Goal: Information Seeking & Learning: Learn about a topic

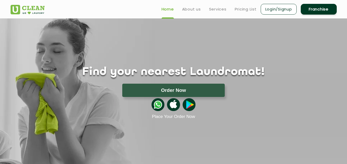
click at [239, 4] on ul "Home About us Services Pricing List Login/Signup Franchise" at bounding box center [246, 9] width 179 height 12
click at [240, 10] on link "Pricing List" at bounding box center [246, 9] width 22 height 6
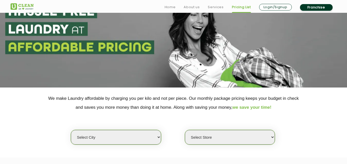
scroll to position [41, 0]
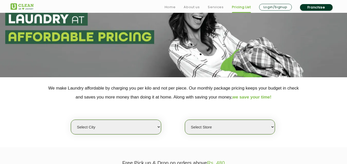
click at [140, 138] on section "We make Laundry affordable by charging you per kilo and not per piece. Our mont…" at bounding box center [173, 112] width 347 height 70
click at [139, 130] on select "Select city [GEOGRAPHIC_DATA] [GEOGRAPHIC_DATA] [GEOGRAPHIC_DATA] [GEOGRAPHIC_D…" at bounding box center [116, 127] width 90 height 15
select select "14"
click at [71, 120] on select "Select city [GEOGRAPHIC_DATA] [GEOGRAPHIC_DATA] [GEOGRAPHIC_DATA] [GEOGRAPHIC_D…" at bounding box center [116, 127] width 90 height 15
click at [238, 138] on section "We make Laundry affordable by charging you per kilo and not per piece. Our mont…" at bounding box center [173, 112] width 347 height 70
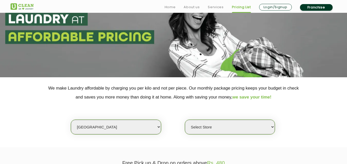
select select "0"
click at [272, 127] on select "Select Store UClean Aliganj UClean Hazratganj [GEOGRAPHIC_DATA] [GEOGRAPHIC_DAT…" at bounding box center [230, 127] width 90 height 15
click at [160, 127] on select "Select city [GEOGRAPHIC_DATA] [GEOGRAPHIC_DATA] [GEOGRAPHIC_DATA] [GEOGRAPHIC_D…" at bounding box center [116, 127] width 90 height 15
select select "176"
click at [71, 120] on select "Select city [GEOGRAPHIC_DATA] [GEOGRAPHIC_DATA] [GEOGRAPHIC_DATA] [GEOGRAPHIC_D…" at bounding box center [116, 127] width 90 height 15
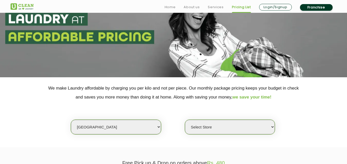
select select "0"
click at [210, 122] on select "Select Store UClean Vizag" at bounding box center [230, 127] width 90 height 15
